Goal: Information Seeking & Learning: Learn about a topic

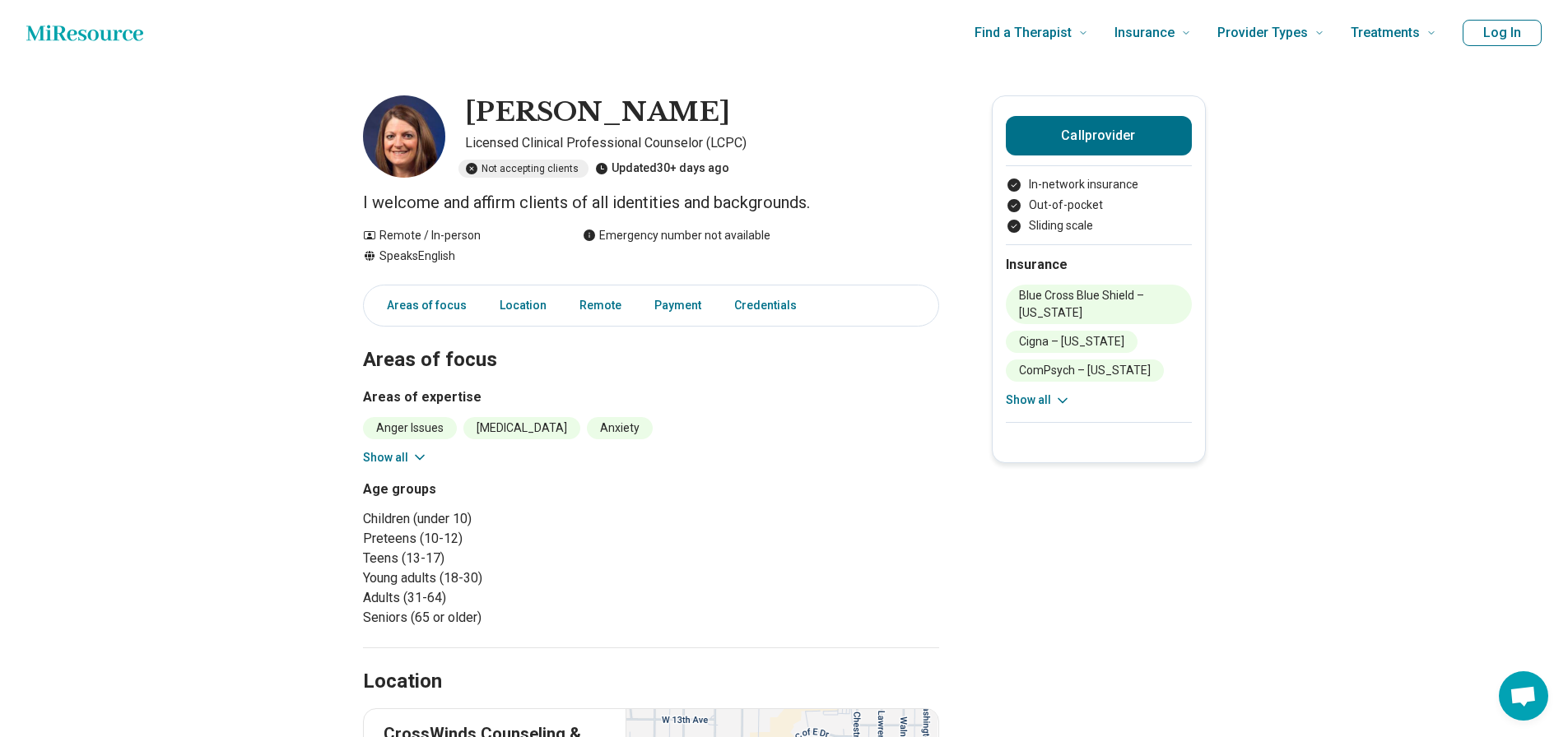
click at [414, 458] on button "Show all" at bounding box center [395, 457] width 65 height 18
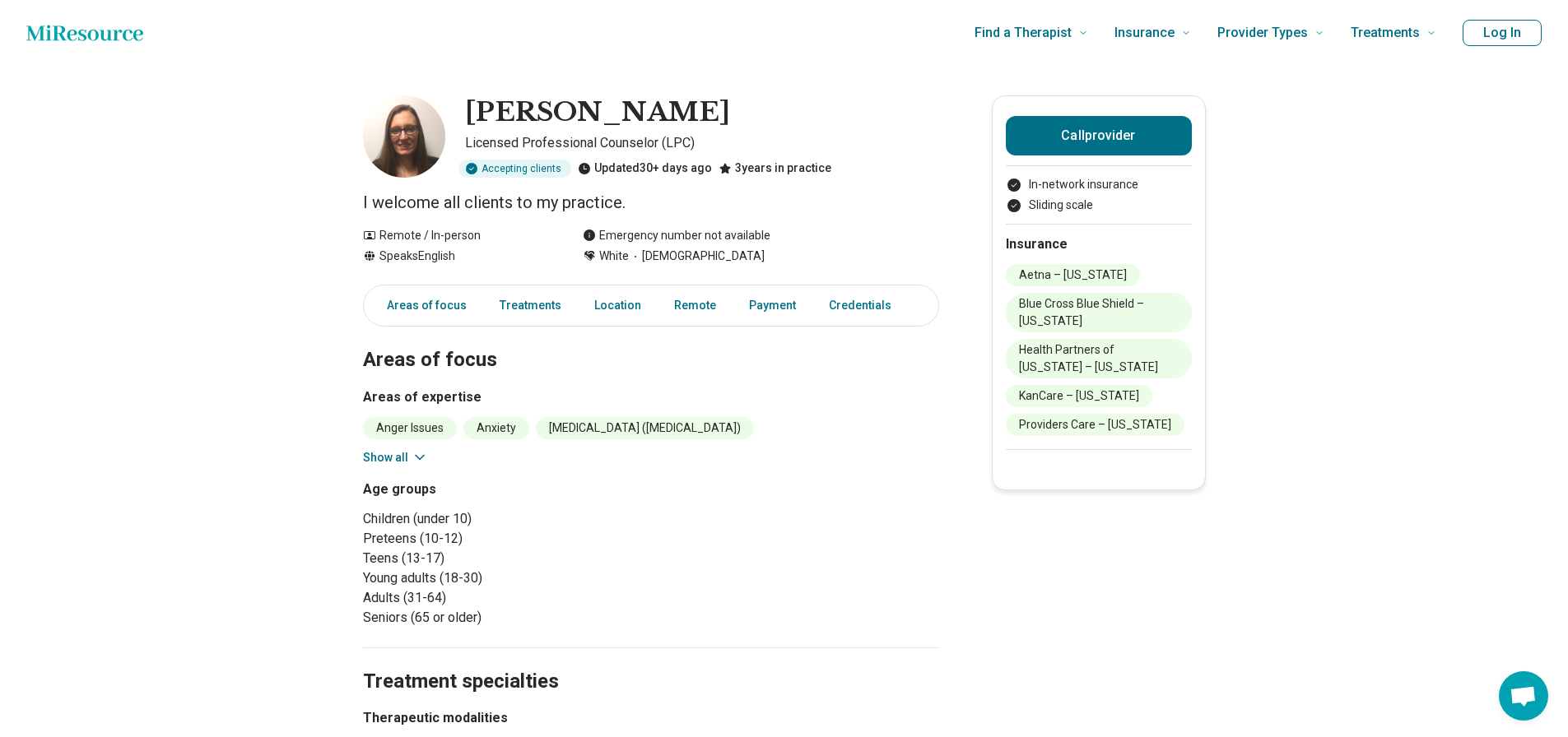
click at [424, 451] on icon at bounding box center [420, 457] width 17 height 17
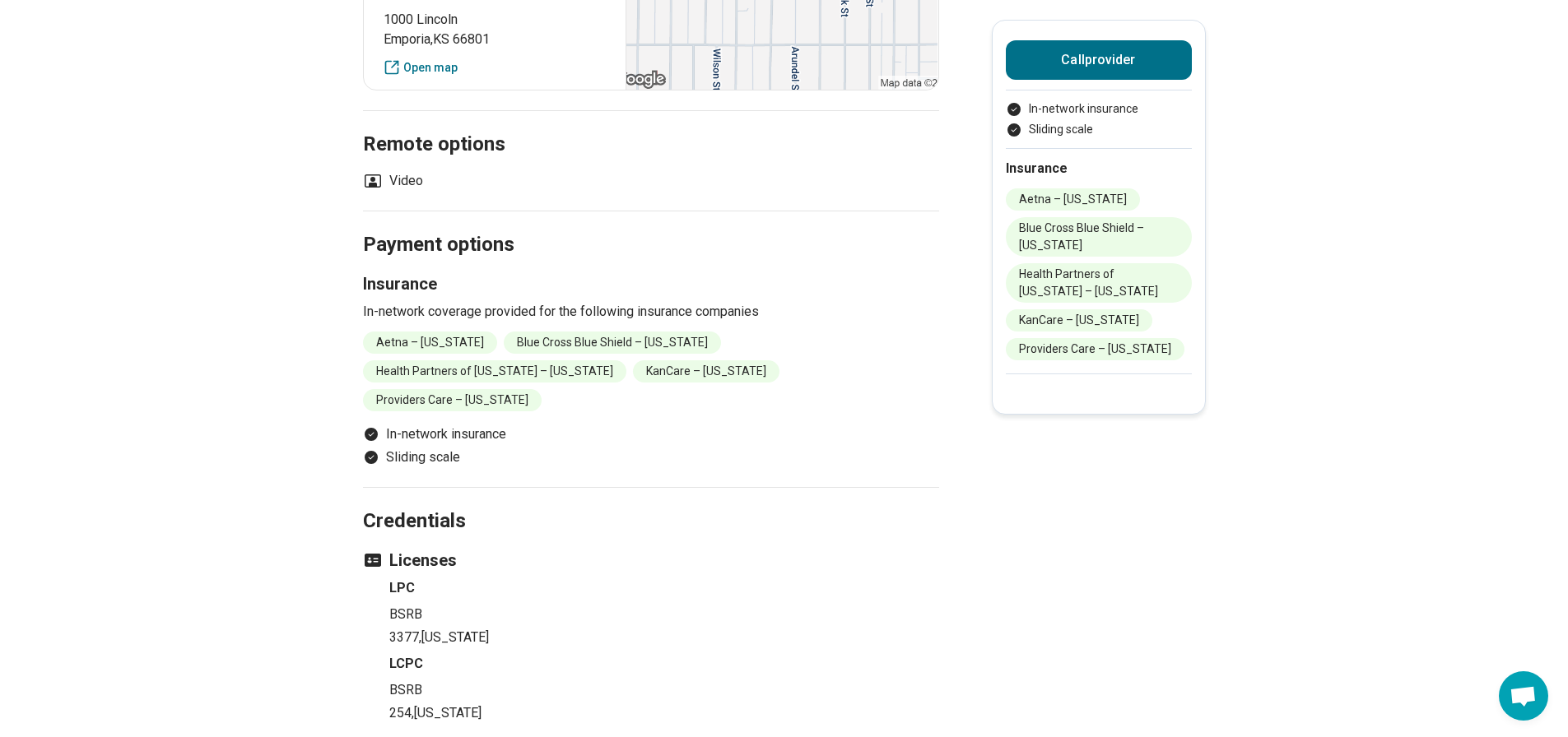
scroll to position [1070, 0]
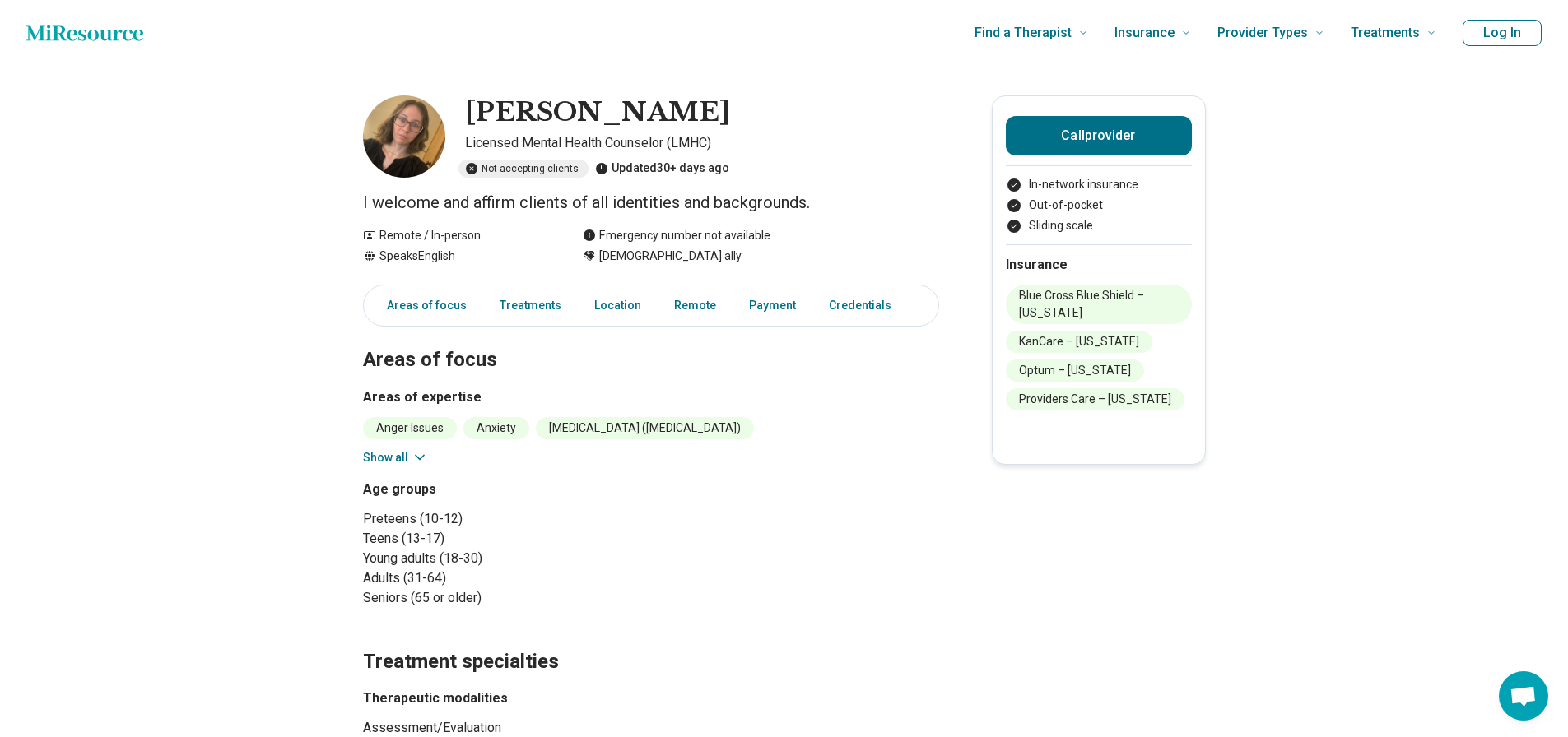
click at [402, 450] on button "Show all" at bounding box center [395, 457] width 65 height 18
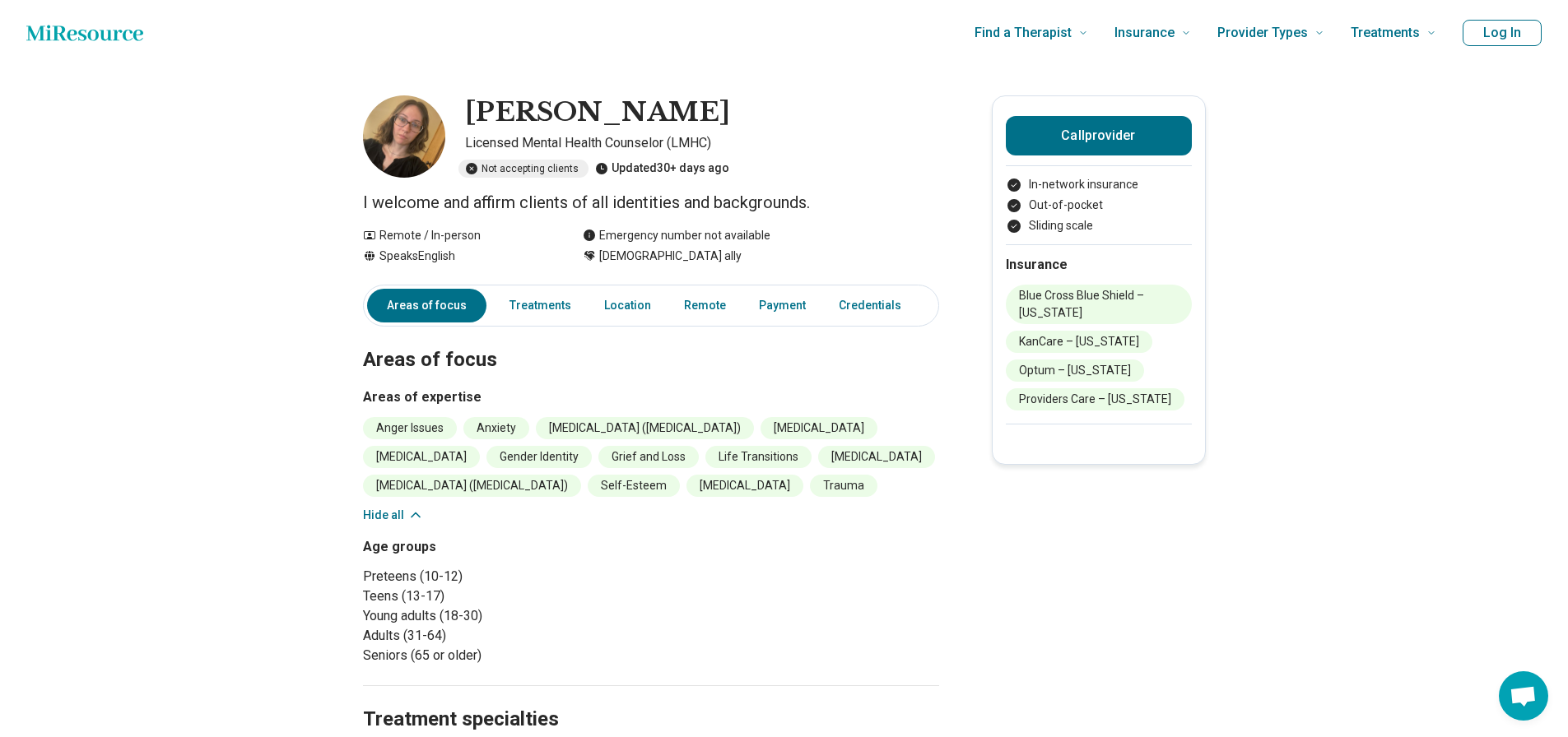
click at [419, 152] on img at bounding box center [404, 136] width 83 height 83
